Goal: Task Accomplishment & Management: Use online tool/utility

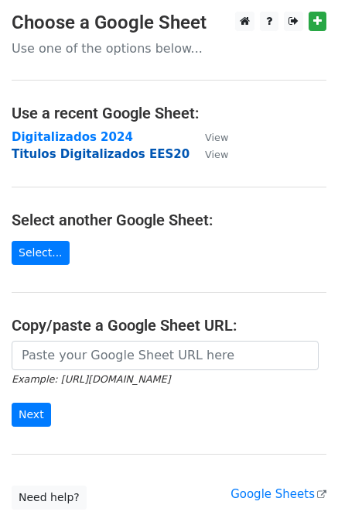
click at [56, 152] on strong "Titulos Digitalizados EES20" at bounding box center [101, 154] width 178 height 14
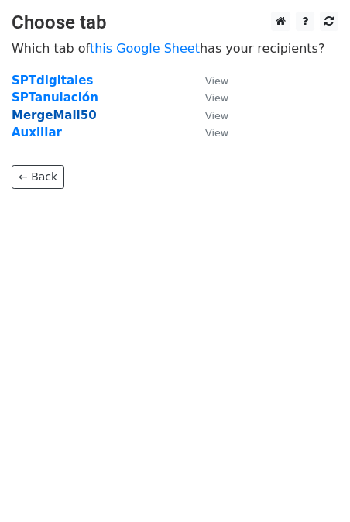
click at [57, 115] on strong "MergeMail50" at bounding box center [54, 115] width 85 height 14
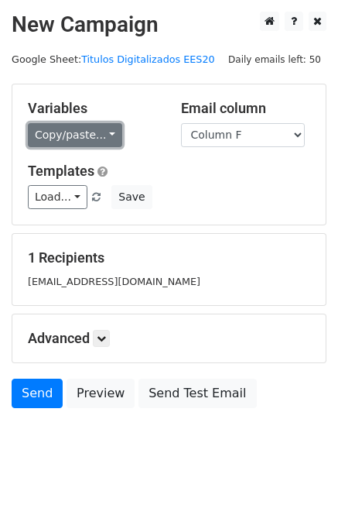
click at [99, 137] on link "Copy/paste..." at bounding box center [75, 135] width 94 height 24
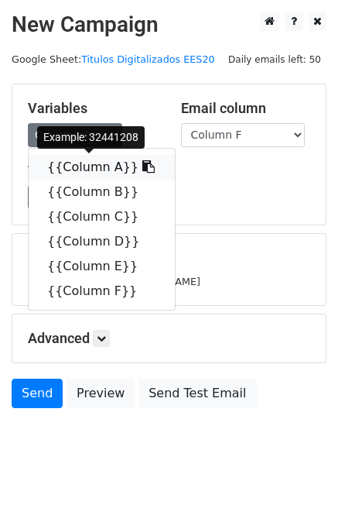
click at [97, 165] on link "{{Column A}}" at bounding box center [102, 167] width 146 height 25
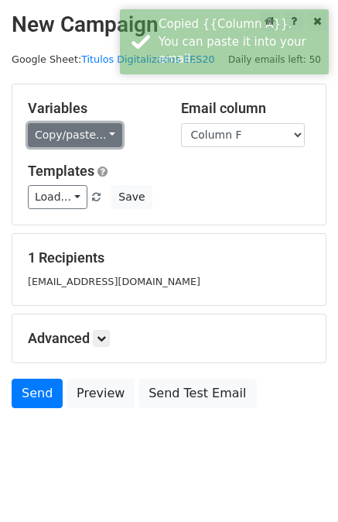
click at [77, 134] on link "Copy/paste..." at bounding box center [75, 135] width 94 height 24
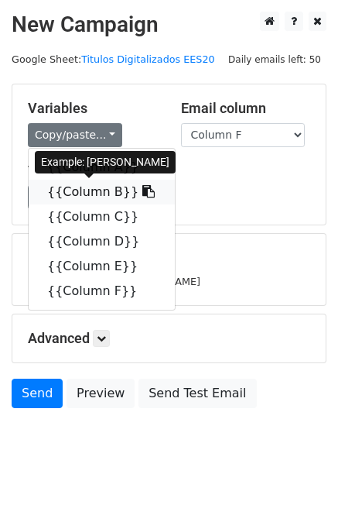
click at [68, 190] on link "{{Column B}}" at bounding box center [102, 192] width 146 height 25
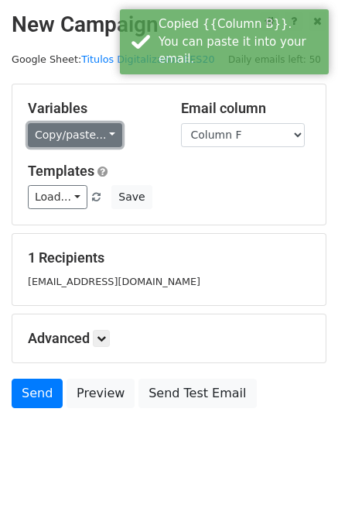
click at [94, 135] on link "Copy/paste..." at bounding box center [75, 135] width 94 height 24
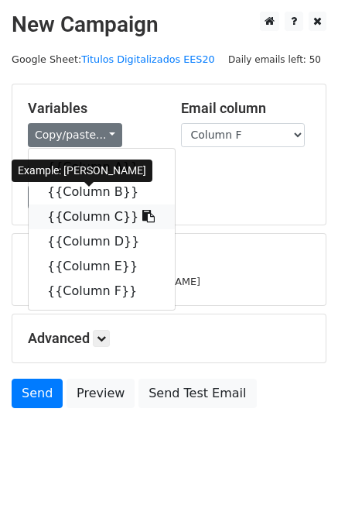
click at [91, 214] on link "{{Column C}}" at bounding box center [102, 216] width 146 height 25
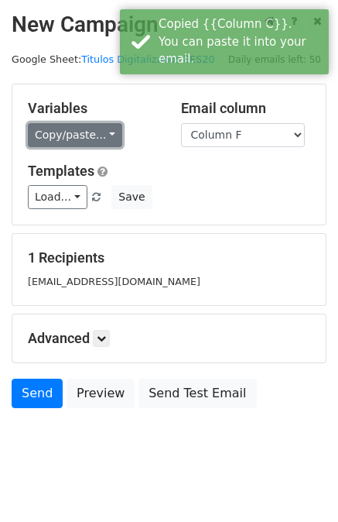
click at [86, 139] on link "Copy/paste..." at bounding box center [75, 135] width 94 height 24
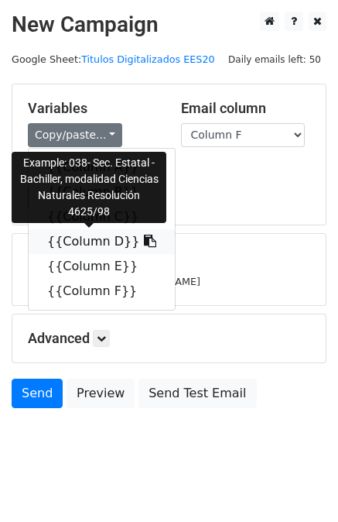
click at [87, 245] on link "{{Column D}}" at bounding box center [102, 241] width 146 height 25
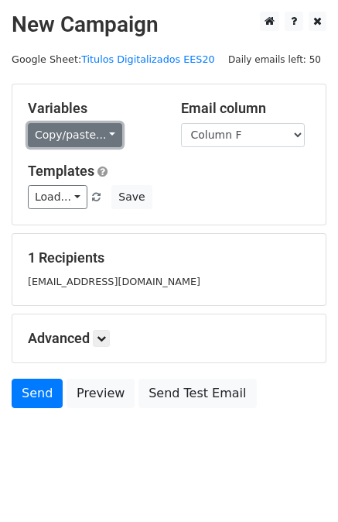
click at [80, 136] on link "Copy/paste..." at bounding box center [75, 135] width 94 height 24
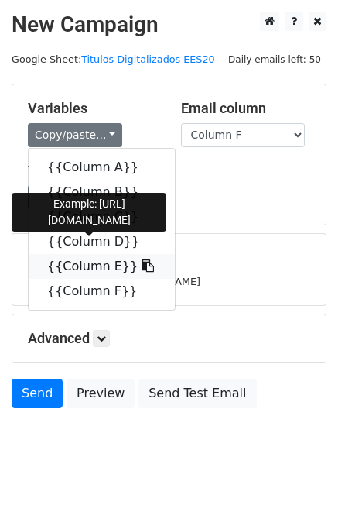
click at [77, 262] on link "{{Column E}}" at bounding box center [102, 266] width 146 height 25
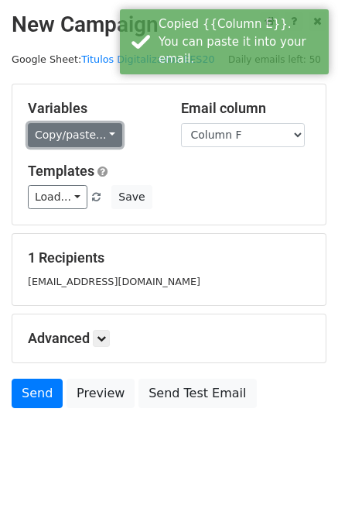
click at [88, 131] on link "Copy/paste..." at bounding box center [75, 135] width 94 height 24
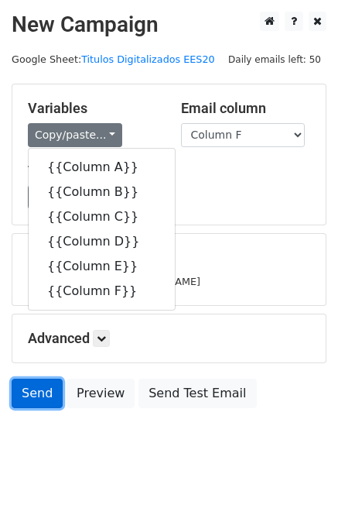
click at [39, 395] on link "Send" at bounding box center [37, 392] width 51 height 29
